Goal: Task Accomplishment & Management: Manage account settings

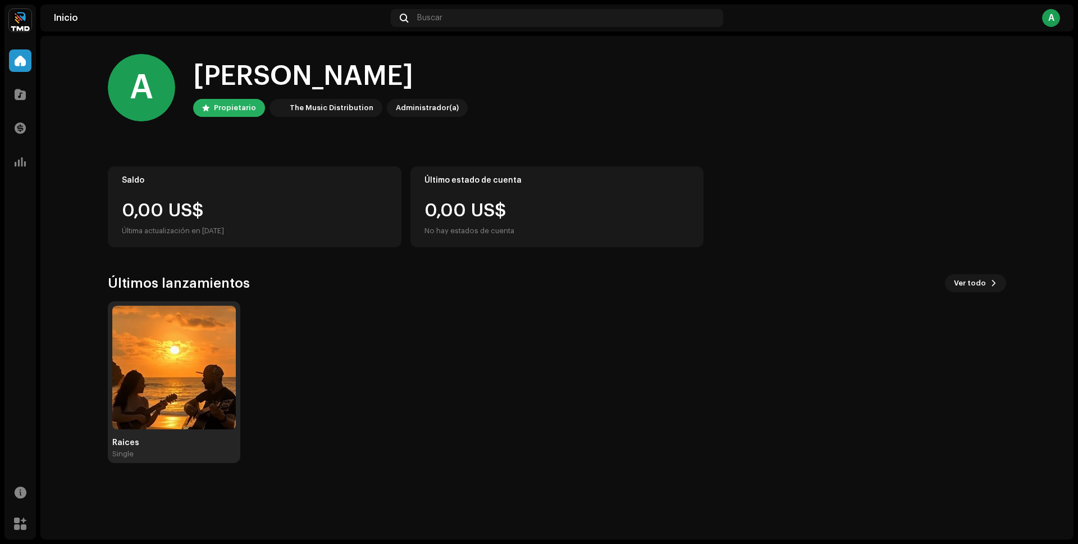
click at [193, 334] on img at bounding box center [174, 367] width 124 height 124
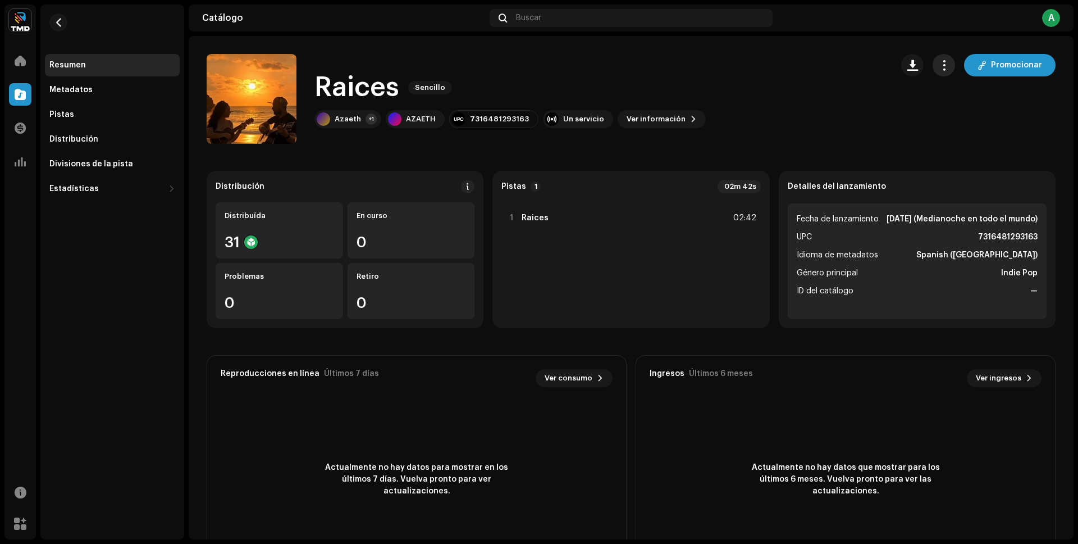
click at [939, 69] on span "button" at bounding box center [944, 65] width 11 height 9
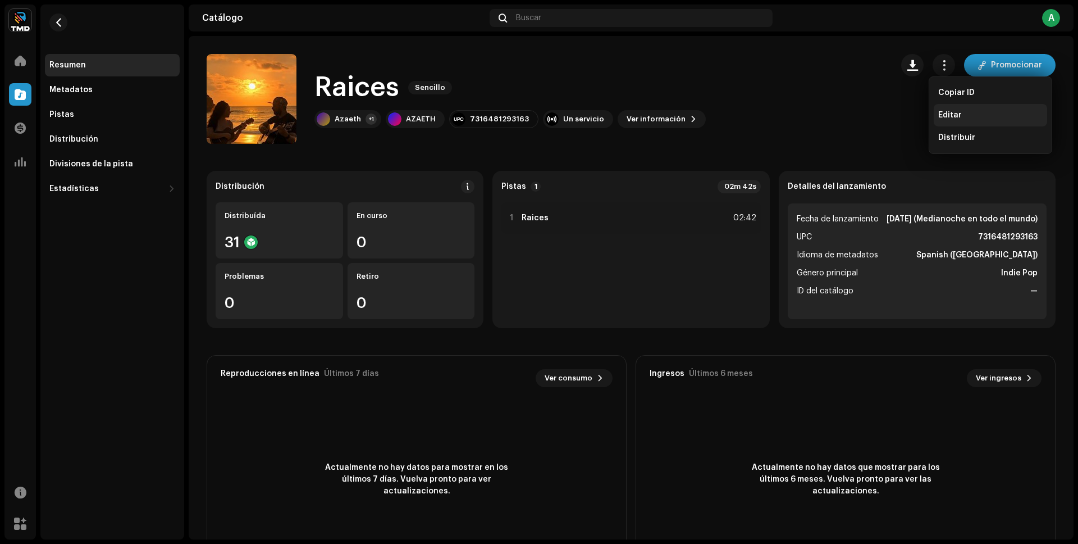
click at [943, 111] on span "Editar" at bounding box center [950, 115] width 24 height 9
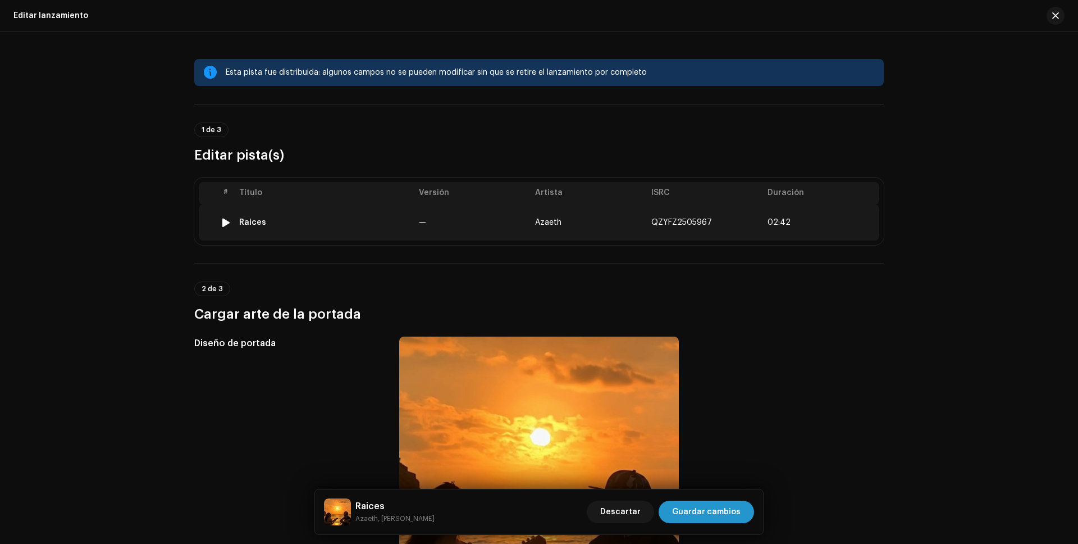
click at [523, 222] on td "—" at bounding box center [472, 222] width 116 height 36
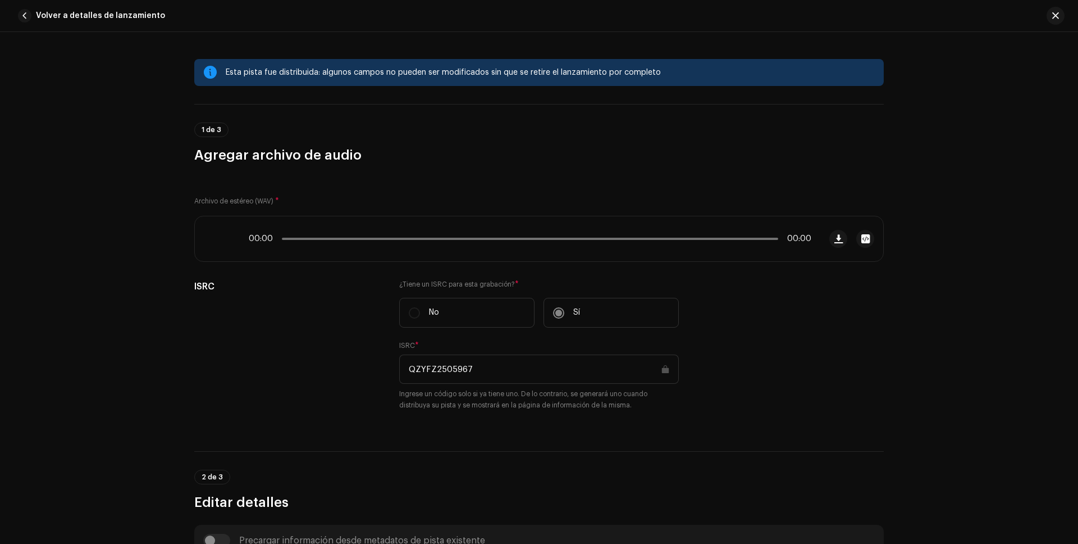
scroll to position [473, 0]
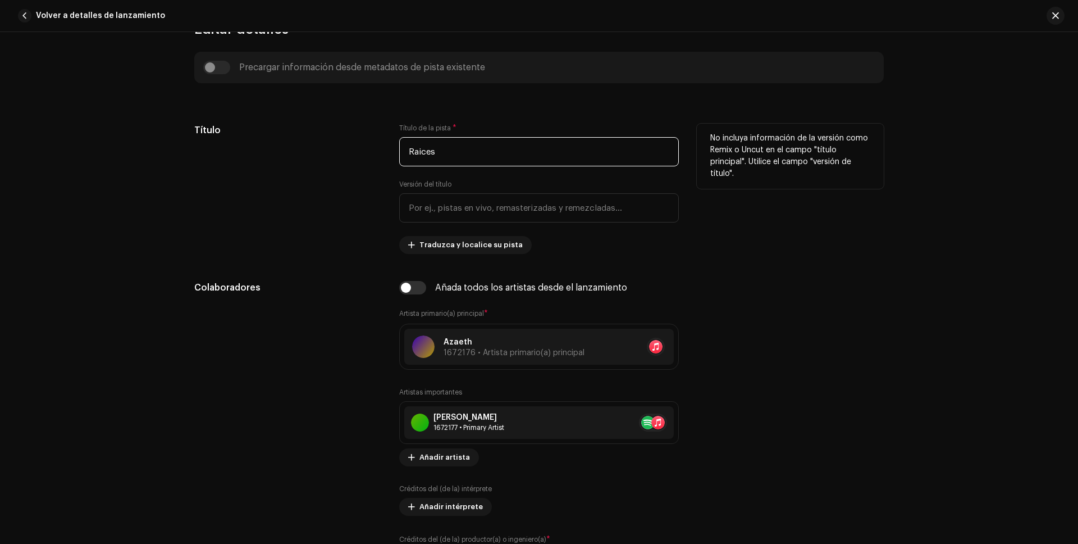
click at [445, 157] on input "Raices" at bounding box center [539, 151] width 280 height 29
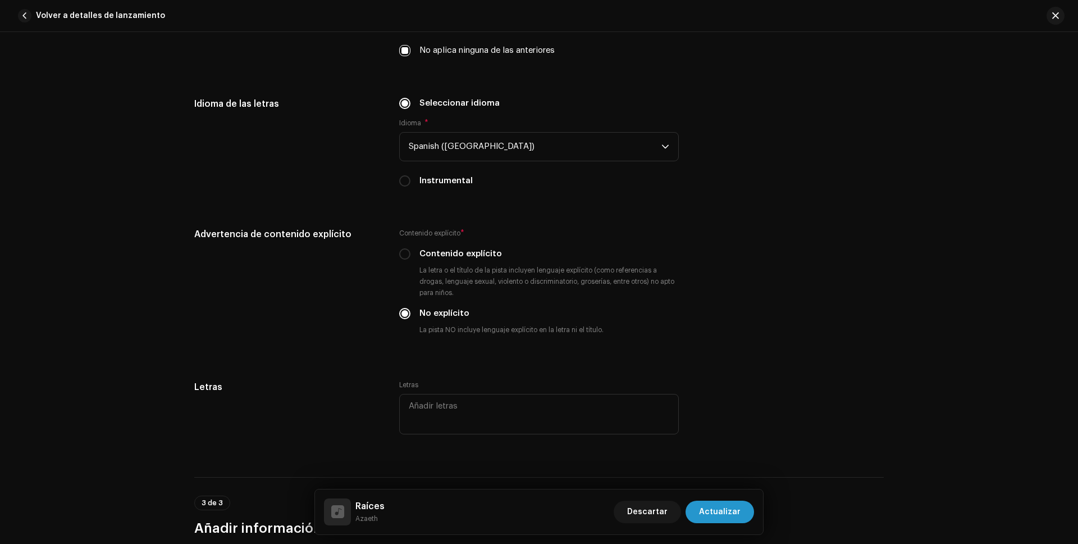
scroll to position [2122, 0]
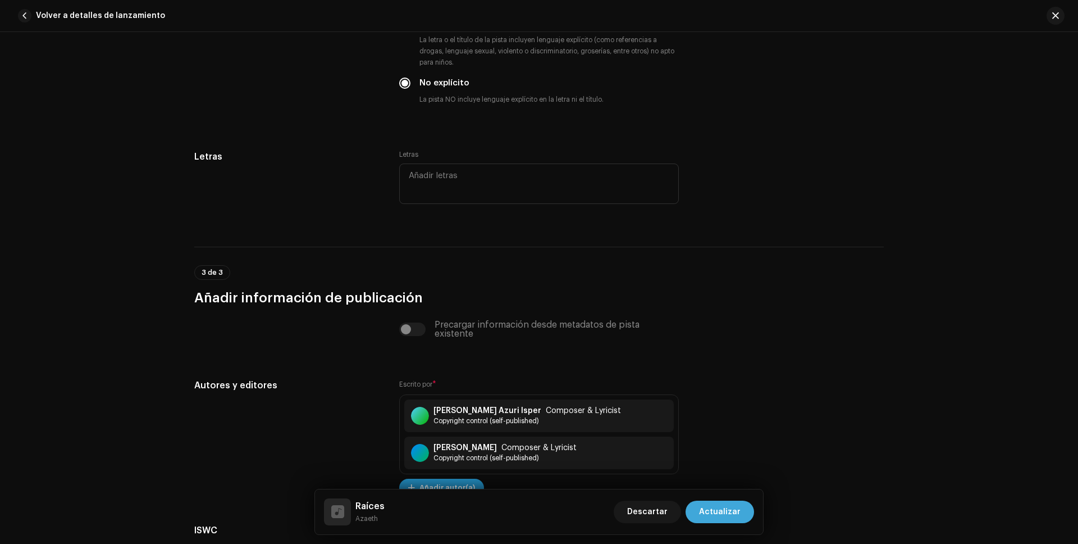
type input "Raíces"
click at [723, 505] on span "Actualizar" at bounding box center [720, 511] width 42 height 22
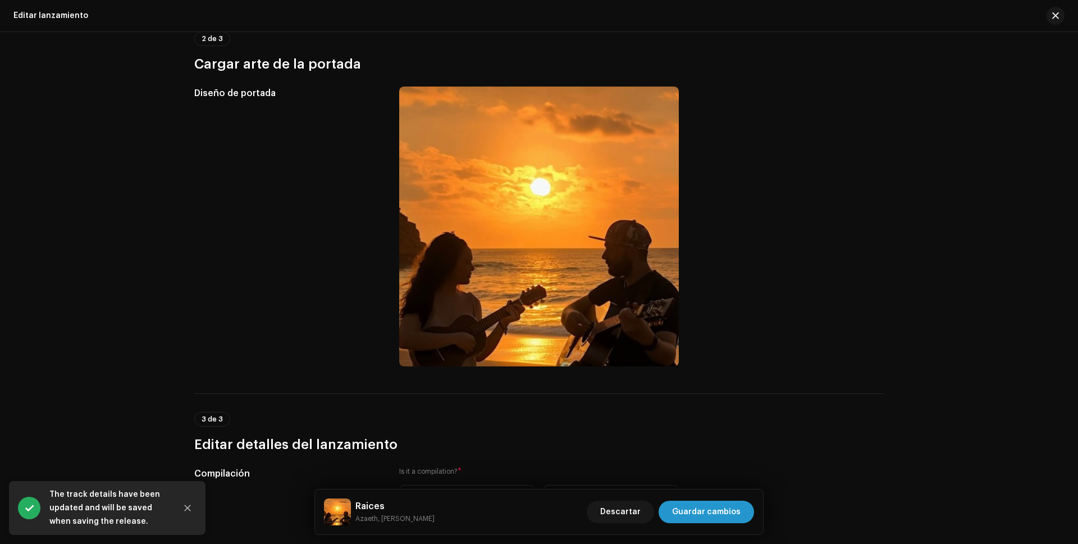
scroll to position [623, 0]
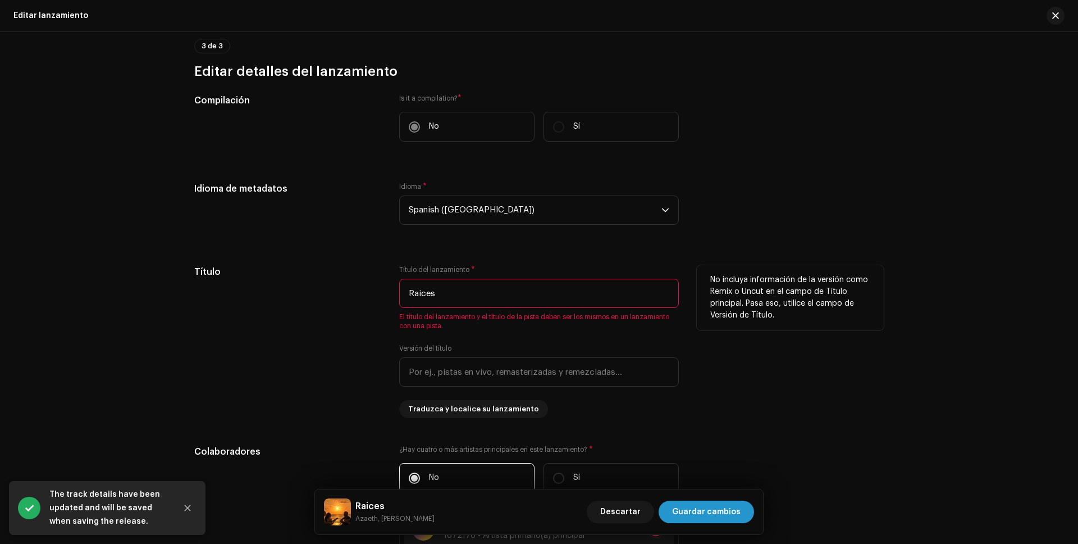
click at [468, 291] on input "Raices" at bounding box center [539, 293] width 280 height 29
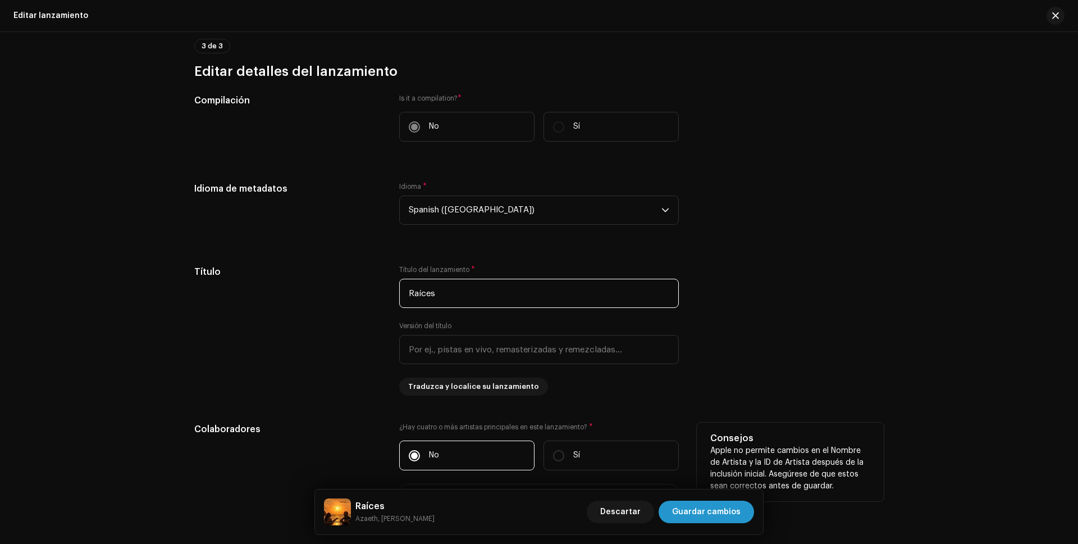
scroll to position [855, 0]
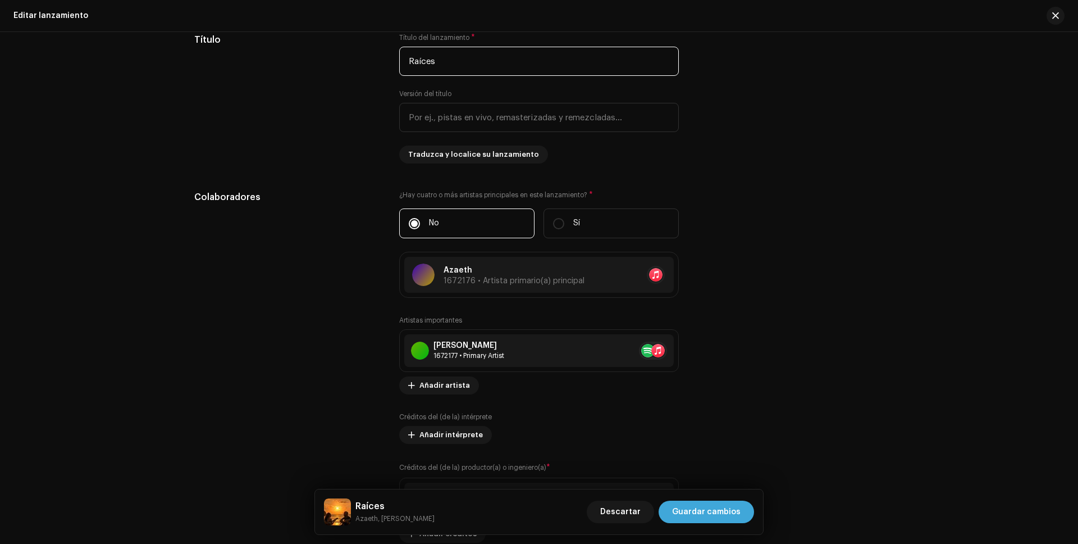
type input "Raíces"
click at [714, 513] on span "Guardar cambios" at bounding box center [706, 511] width 69 height 22
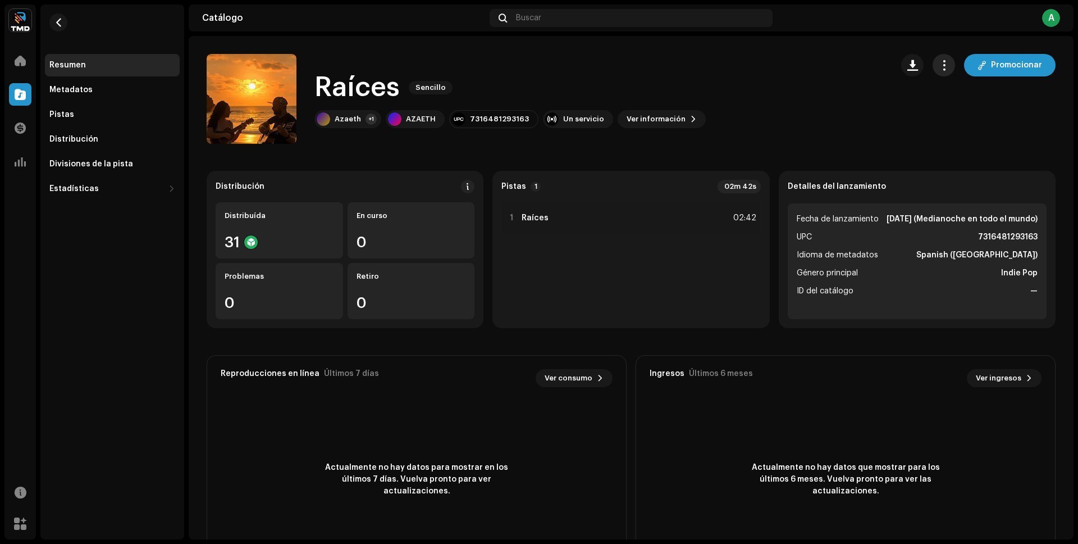
click at [939, 72] on button "button" at bounding box center [944, 65] width 22 height 22
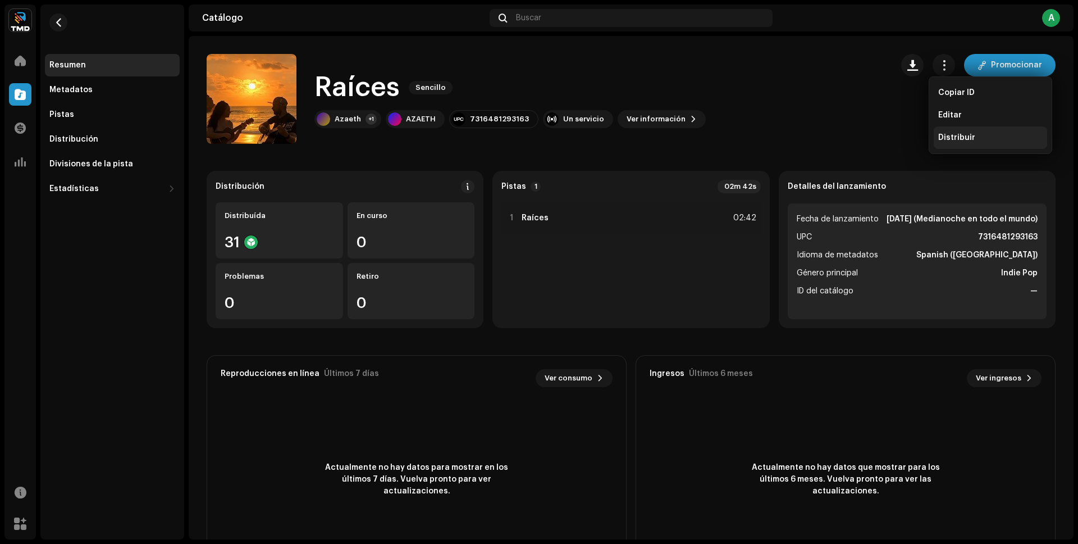
click at [951, 139] on span "Distribuir" at bounding box center [956, 137] width 37 height 9
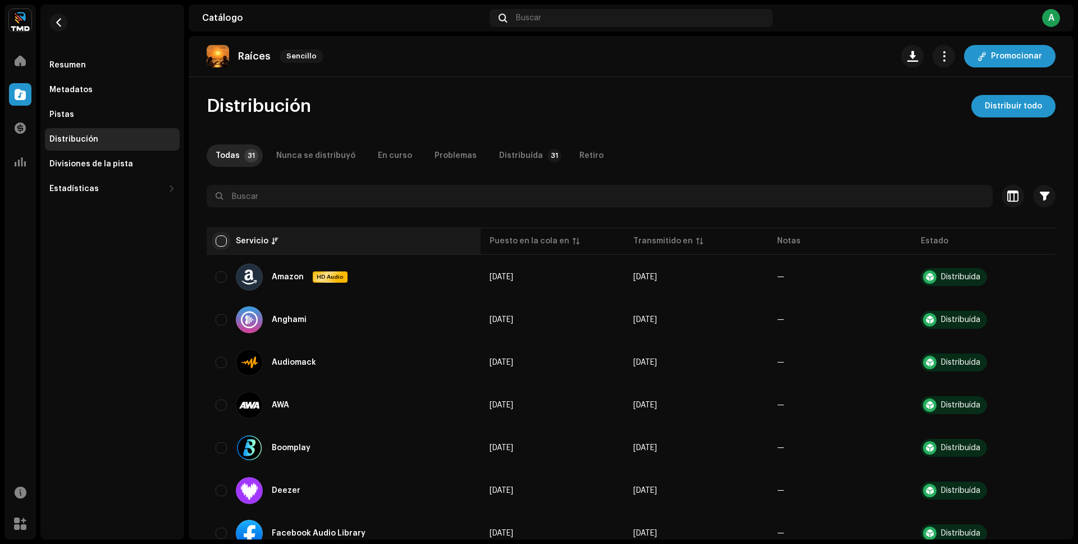
click at [219, 240] on input "checkbox" at bounding box center [221, 240] width 11 height 11
checkbox input "true"
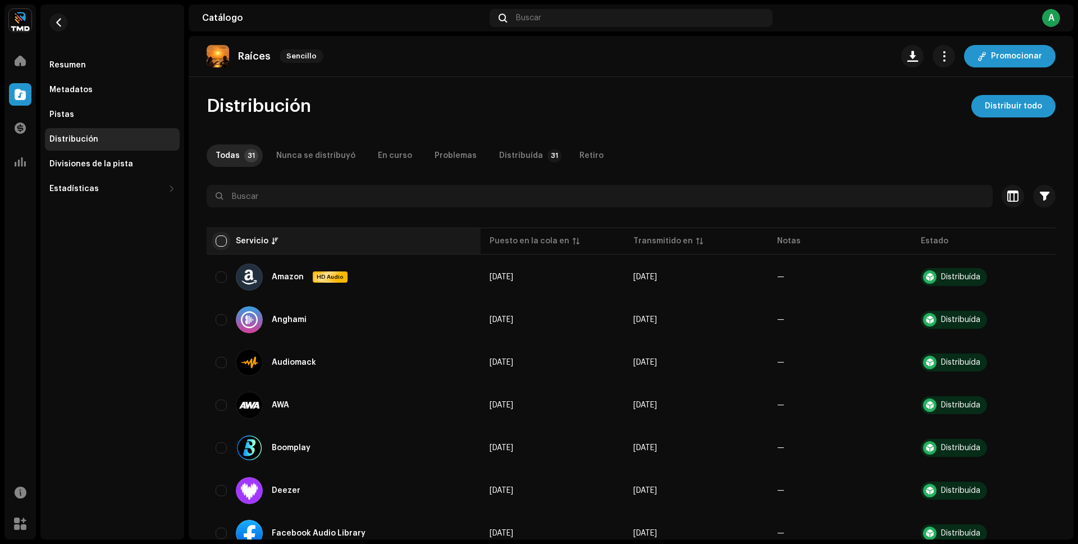
checkbox input "true"
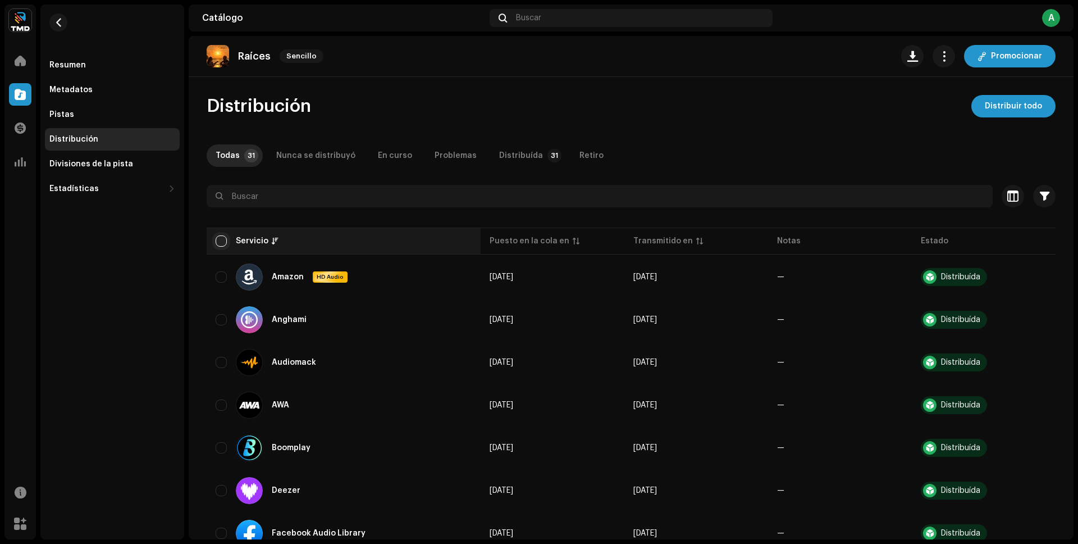
checkbox input "true"
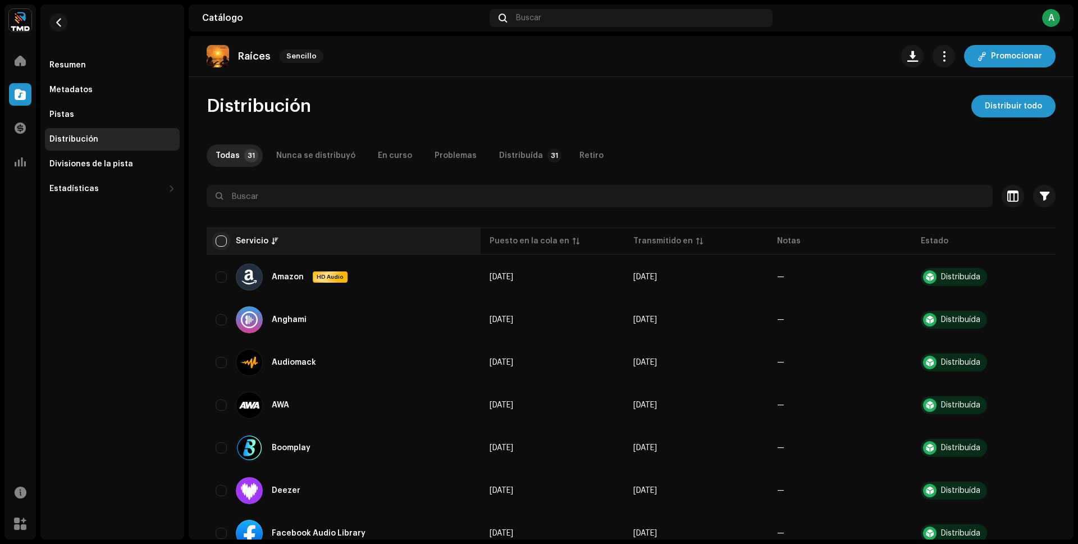
checkbox input "true"
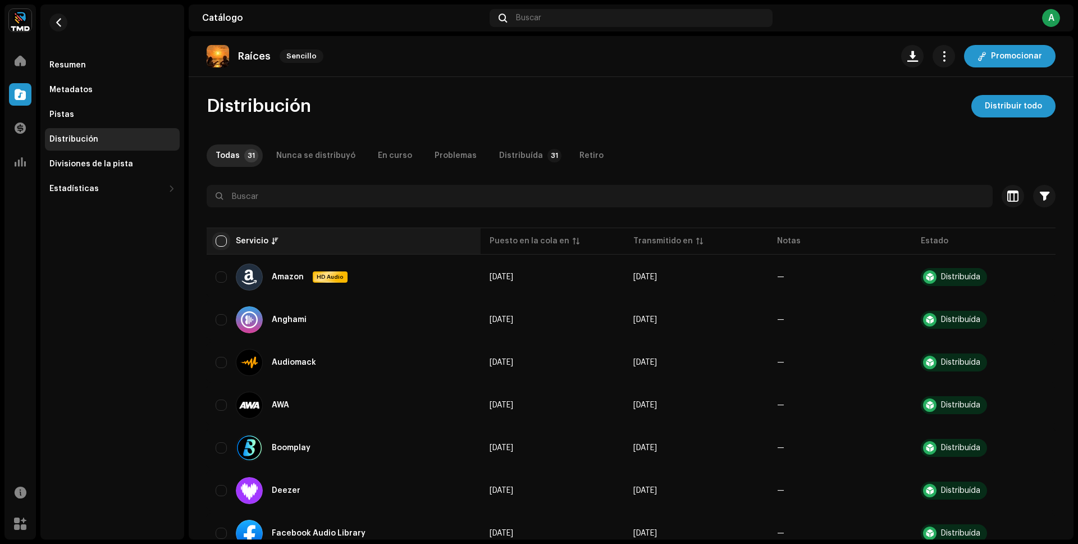
checkbox input "true"
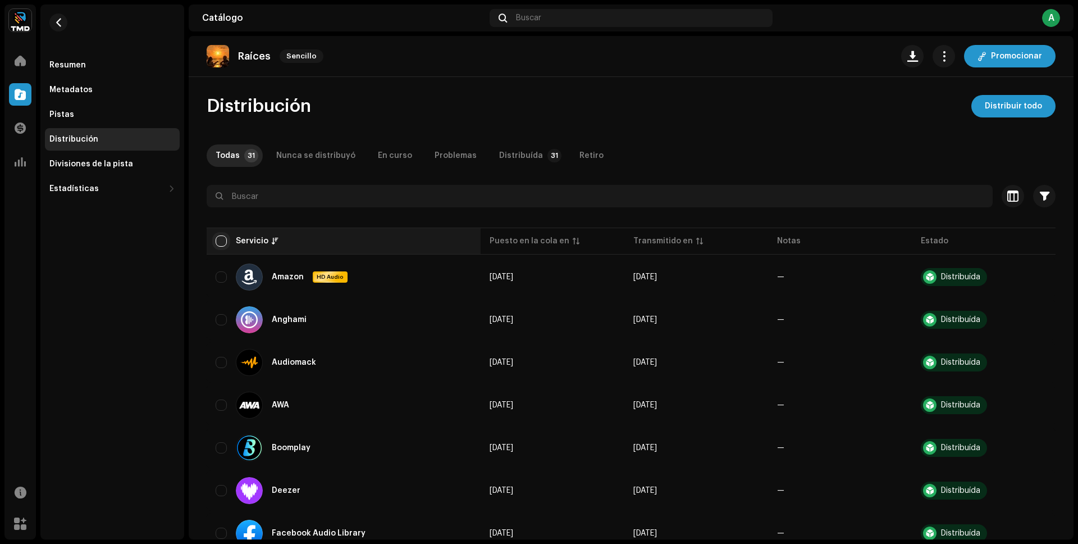
checkbox input "true"
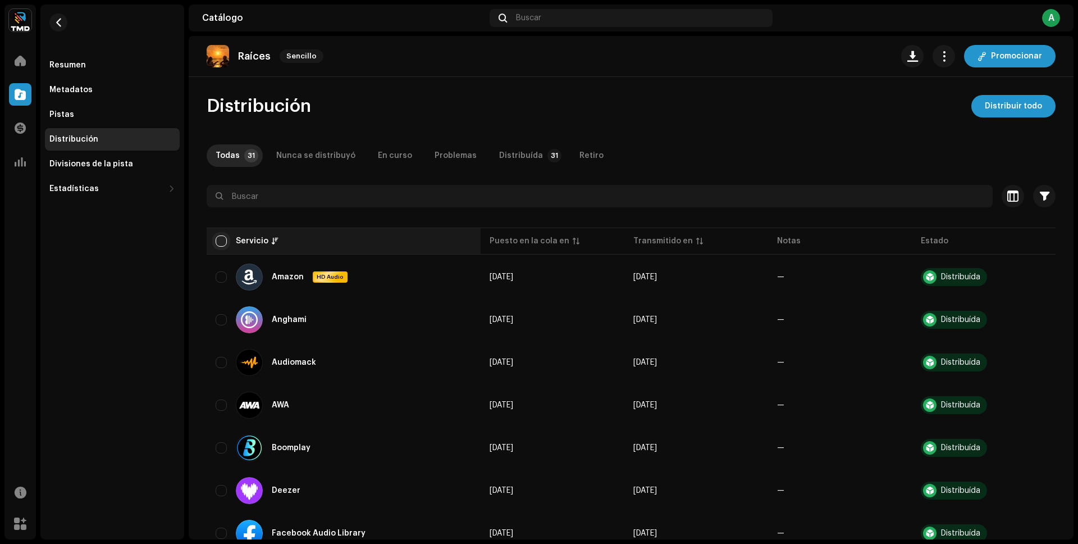
checkbox input "true"
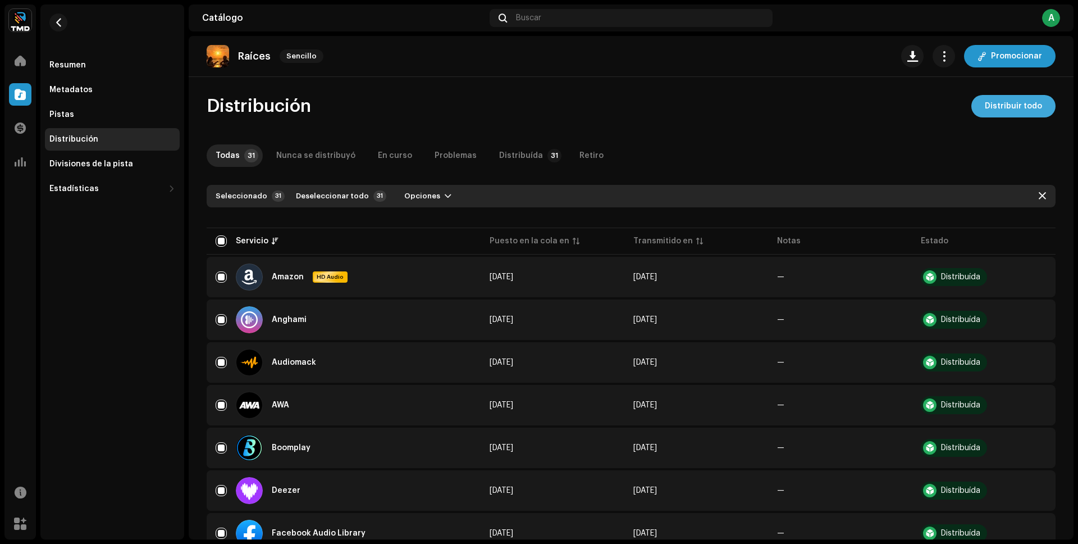
click at [993, 108] on span "Distribuir todo" at bounding box center [1013, 106] width 57 height 22
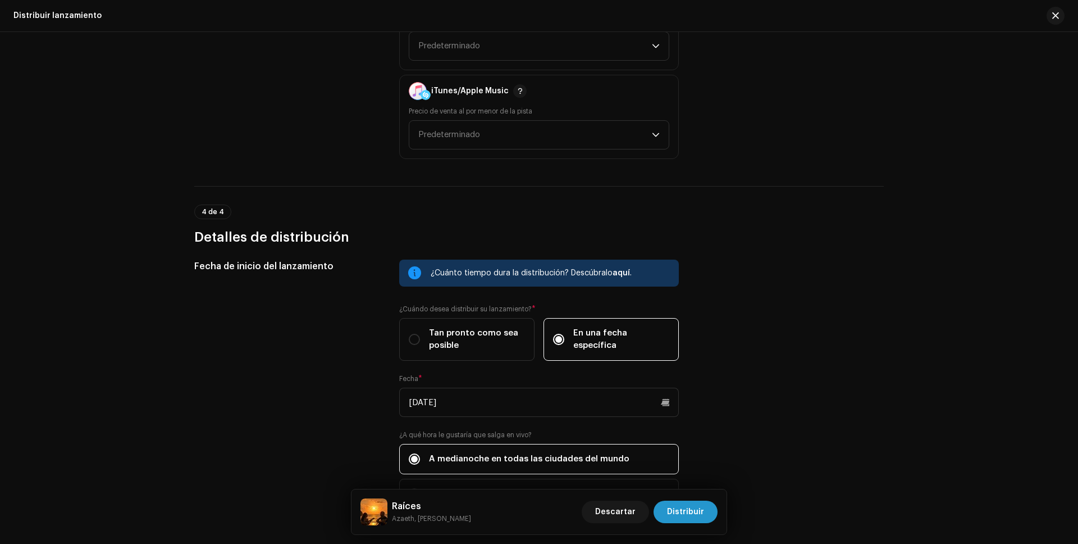
scroll to position [1879, 0]
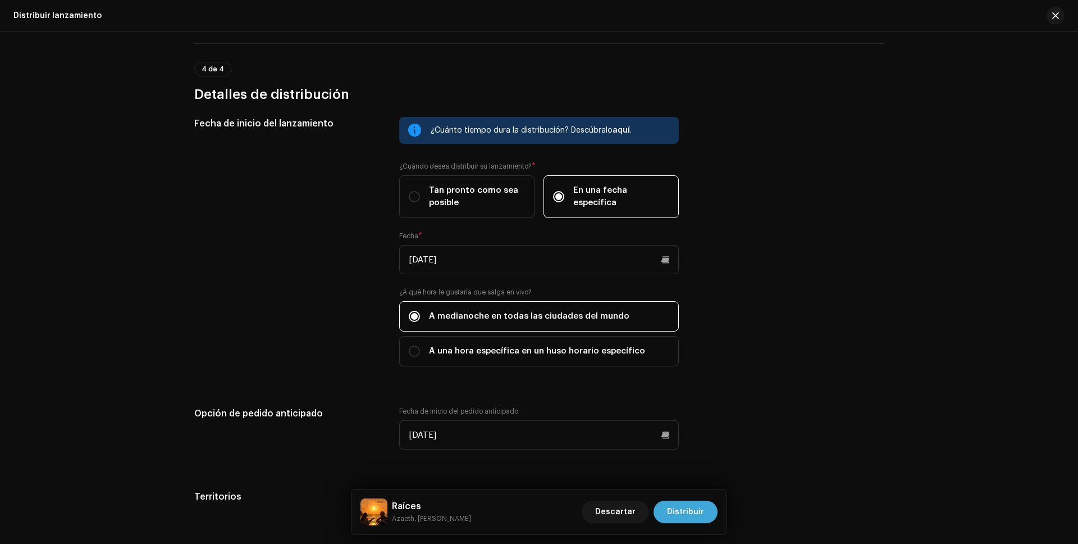
click at [695, 518] on span "Distribuir" at bounding box center [685, 511] width 37 height 22
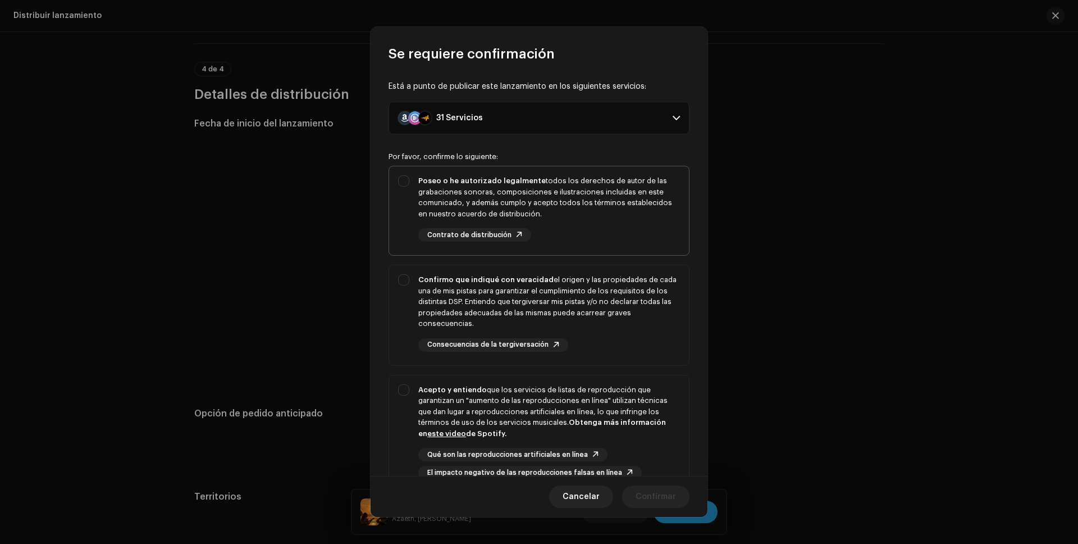
click at [554, 215] on div "Poseo o he autorizado legalmente todos los derechos de autor de las grabaciones…" at bounding box center [549, 197] width 262 height 44
checkbox input "true"
click at [562, 291] on div "Confirmo que indiqué con veracidad el origen y las propiedades de cada una de m…" at bounding box center [549, 301] width 262 height 55
checkbox input "true"
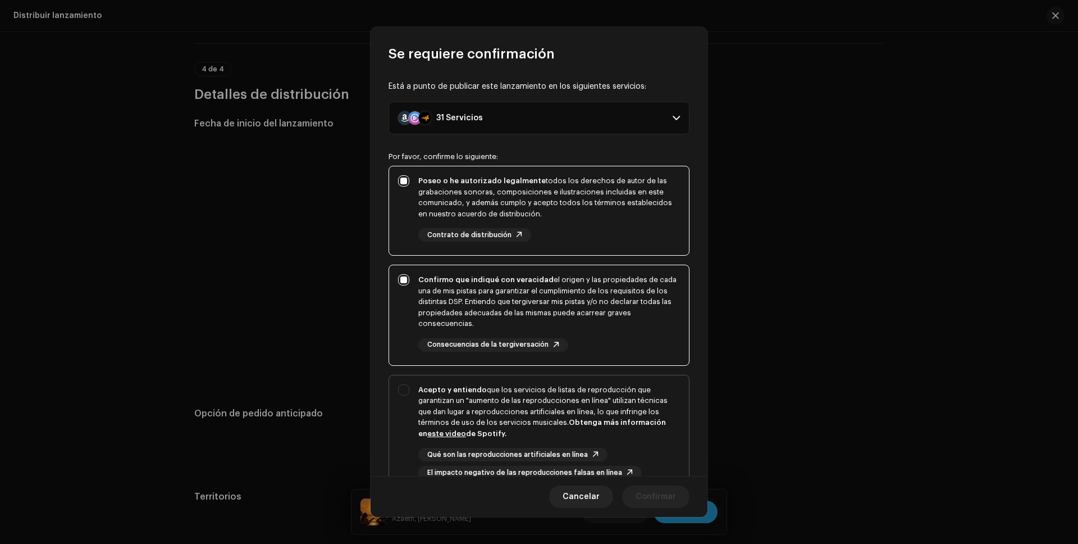
click at [576, 386] on div "Acepto y entiendo que los servicios de listas de reproducción que garantizan un…" at bounding box center [549, 411] width 262 height 55
checkbox input "true"
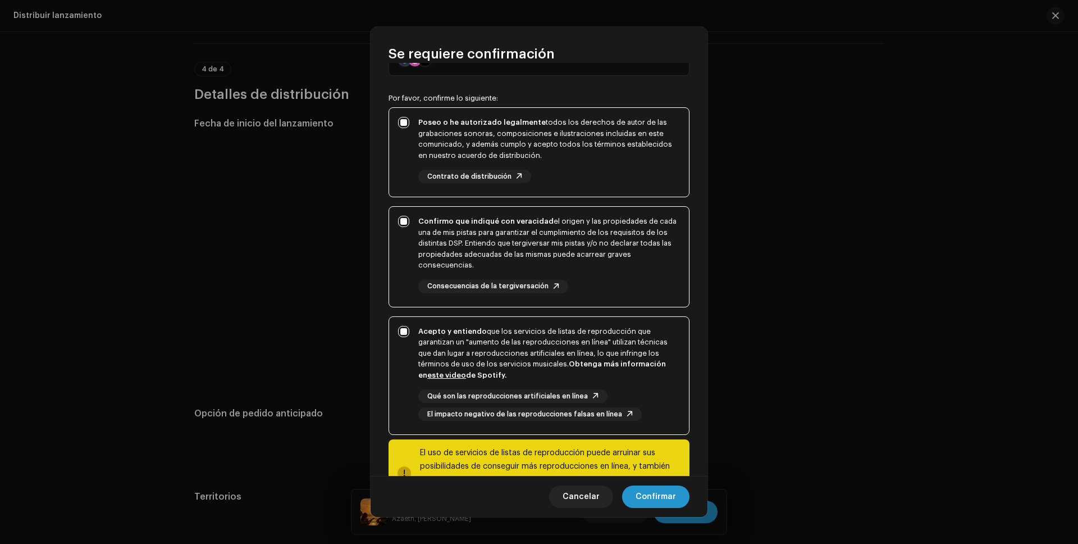
scroll to position [107, 0]
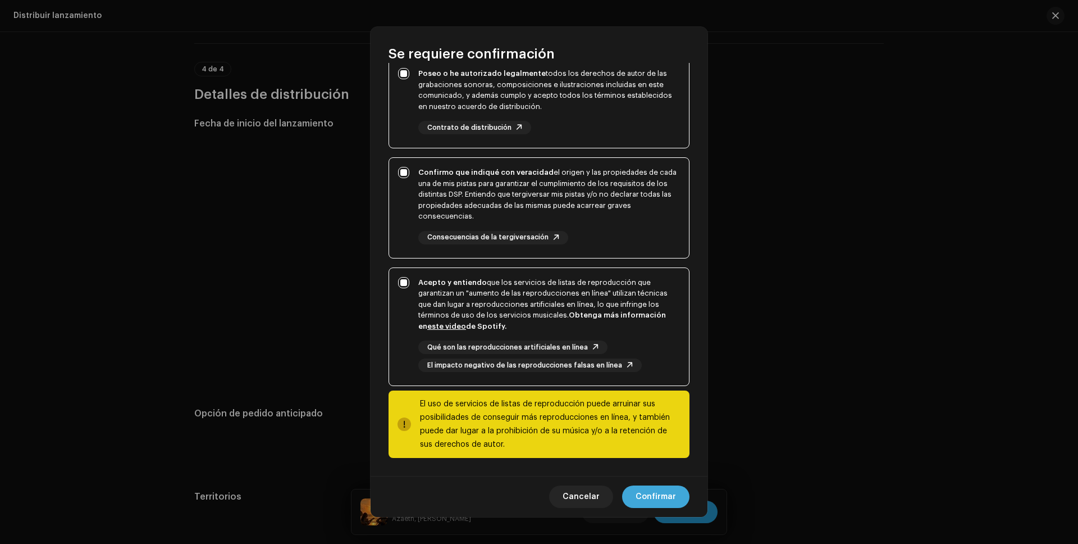
click at [645, 492] on span "Confirmar" at bounding box center [656, 496] width 40 height 22
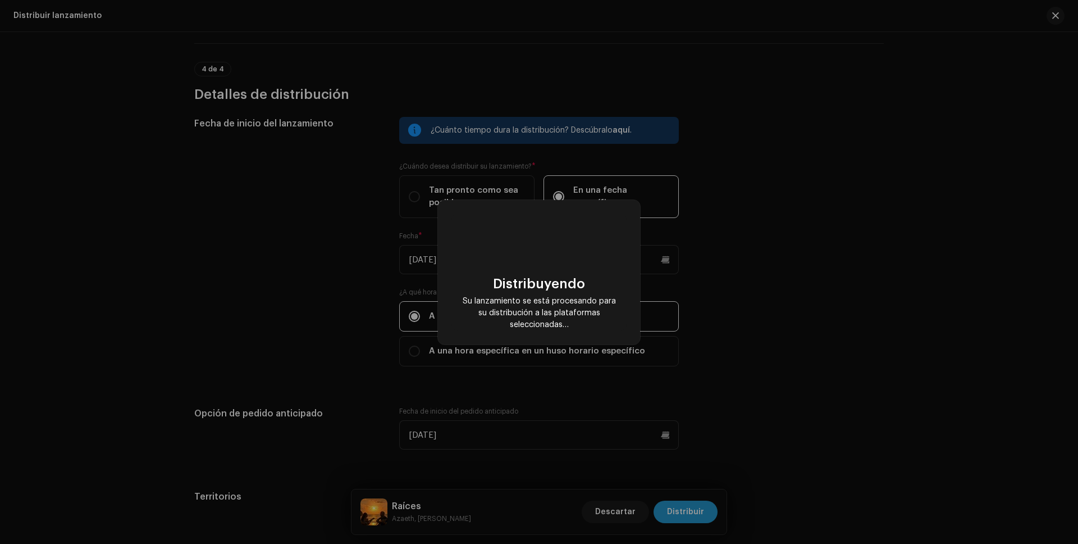
checkbox input "false"
